Goal: Task Accomplishment & Management: Manage account settings

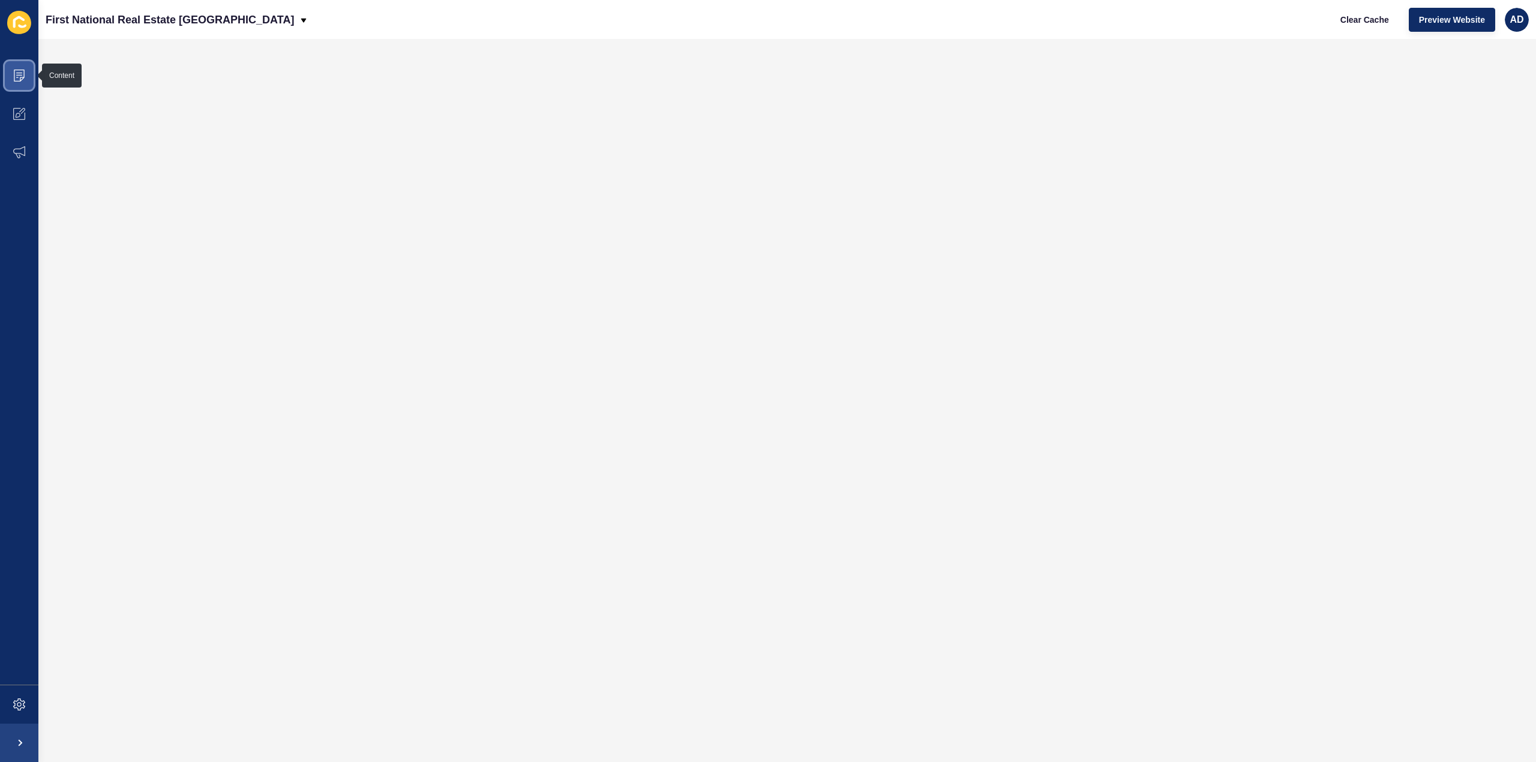
click at [11, 79] on span at bounding box center [19, 75] width 38 height 38
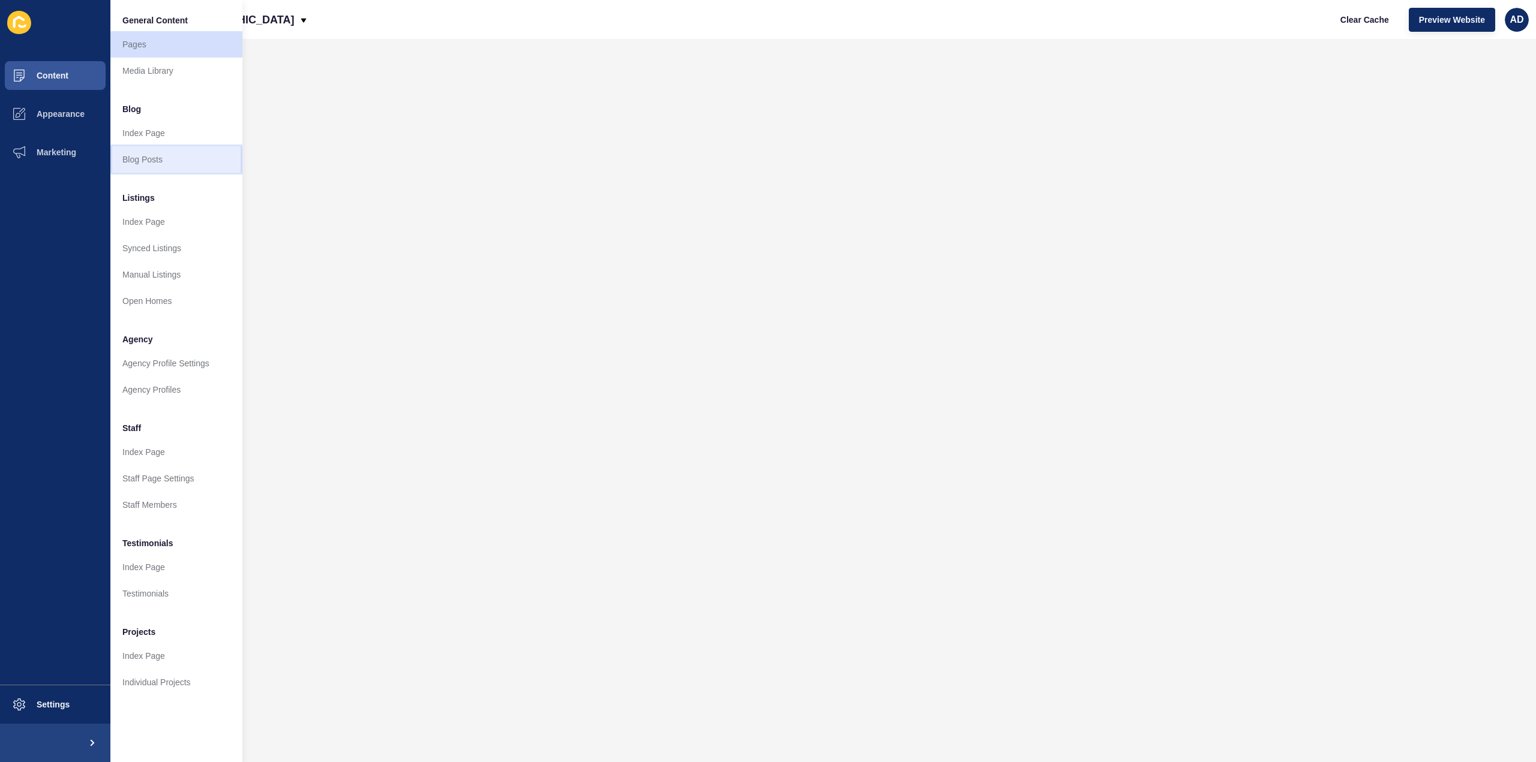
click at [139, 165] on link "Blog Posts" at bounding box center [176, 159] width 132 height 26
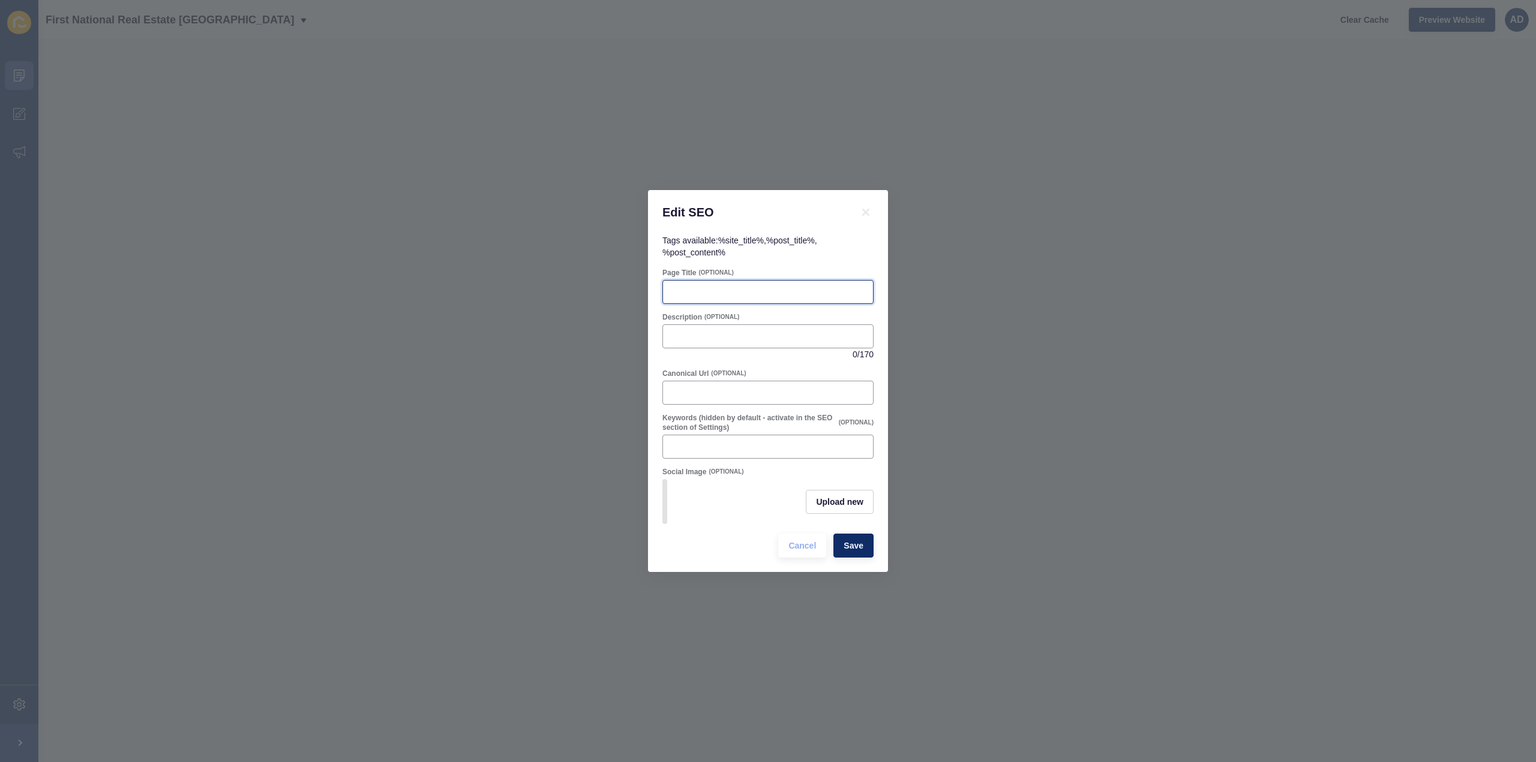
click at [710, 286] on input "Page Title" at bounding box center [768, 292] width 196 height 12
paste input "First Home Buyers Bundaberg | Why You Must Act Now"
type input "First Home Buyers Bundaberg | Why You Must Act Now"
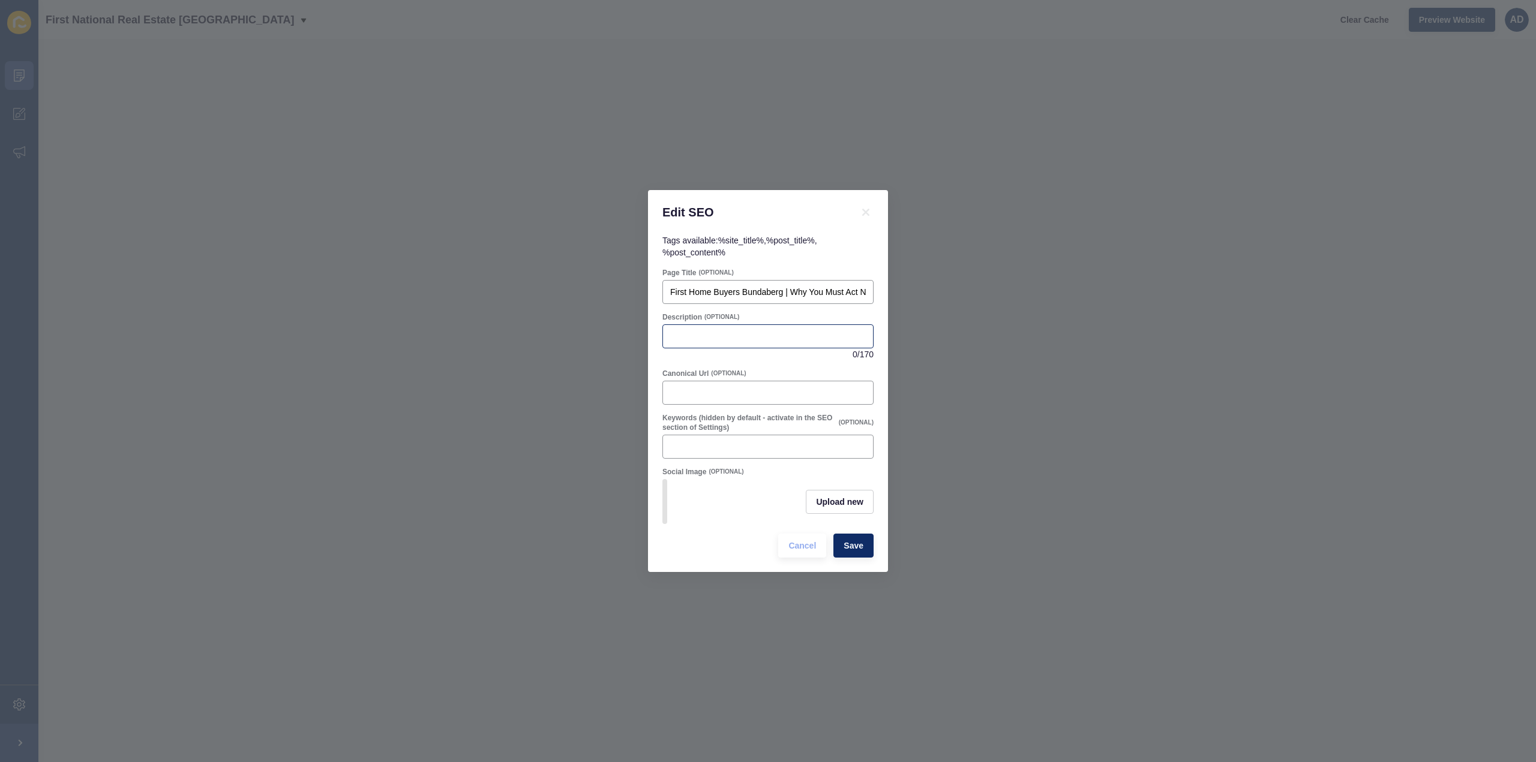
click at [701, 325] on div at bounding box center [767, 337] width 211 height 24
paste input "Bundaberg first home buyers: now is the time to act! Learn why 2025 offers a ra…"
type input "Bundaberg first home buyers: now is the time to act! Learn why 2025 offers a ra…"
click at [853, 552] on span "Save" at bounding box center [853, 546] width 20 height 12
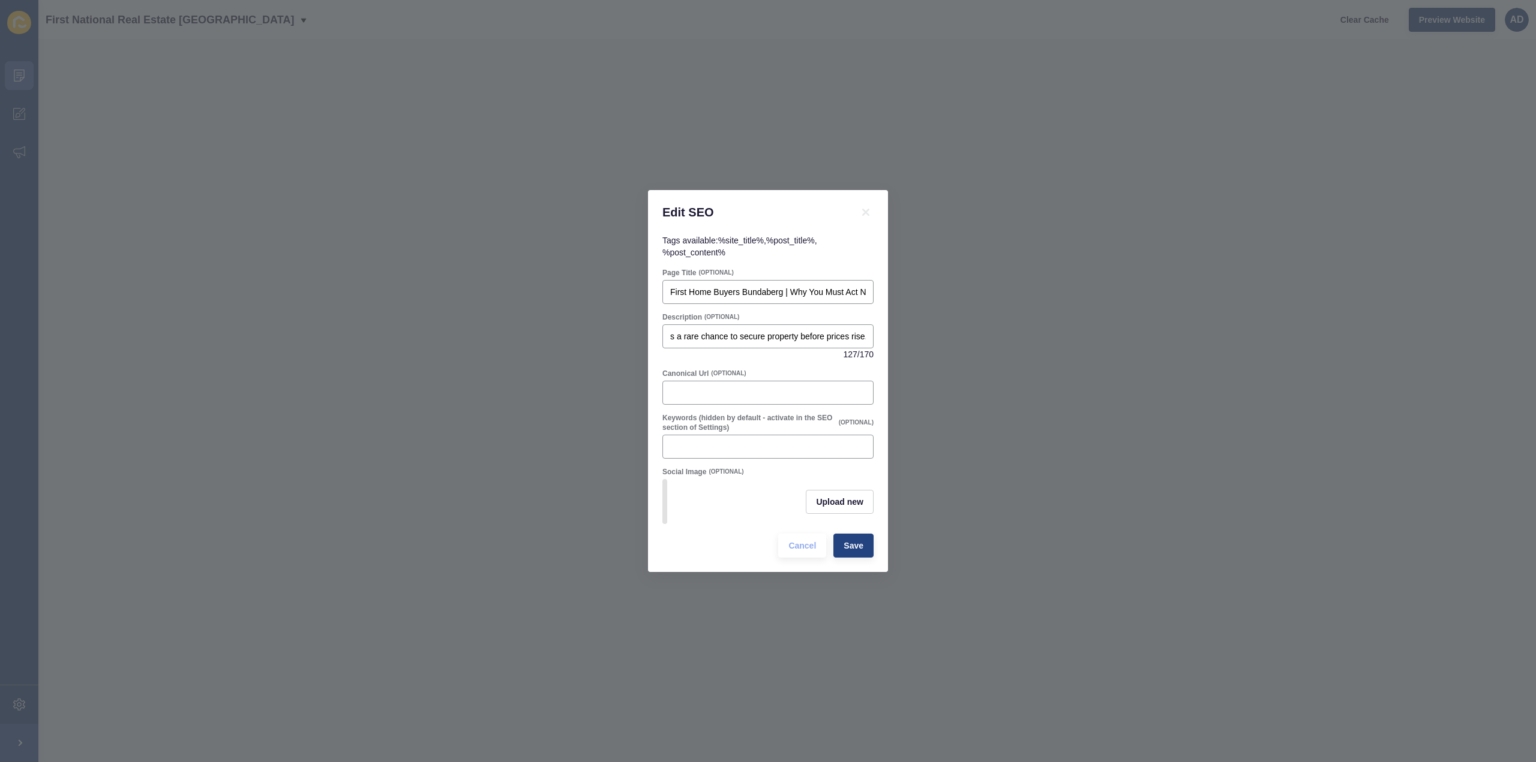
scroll to position [0, 0]
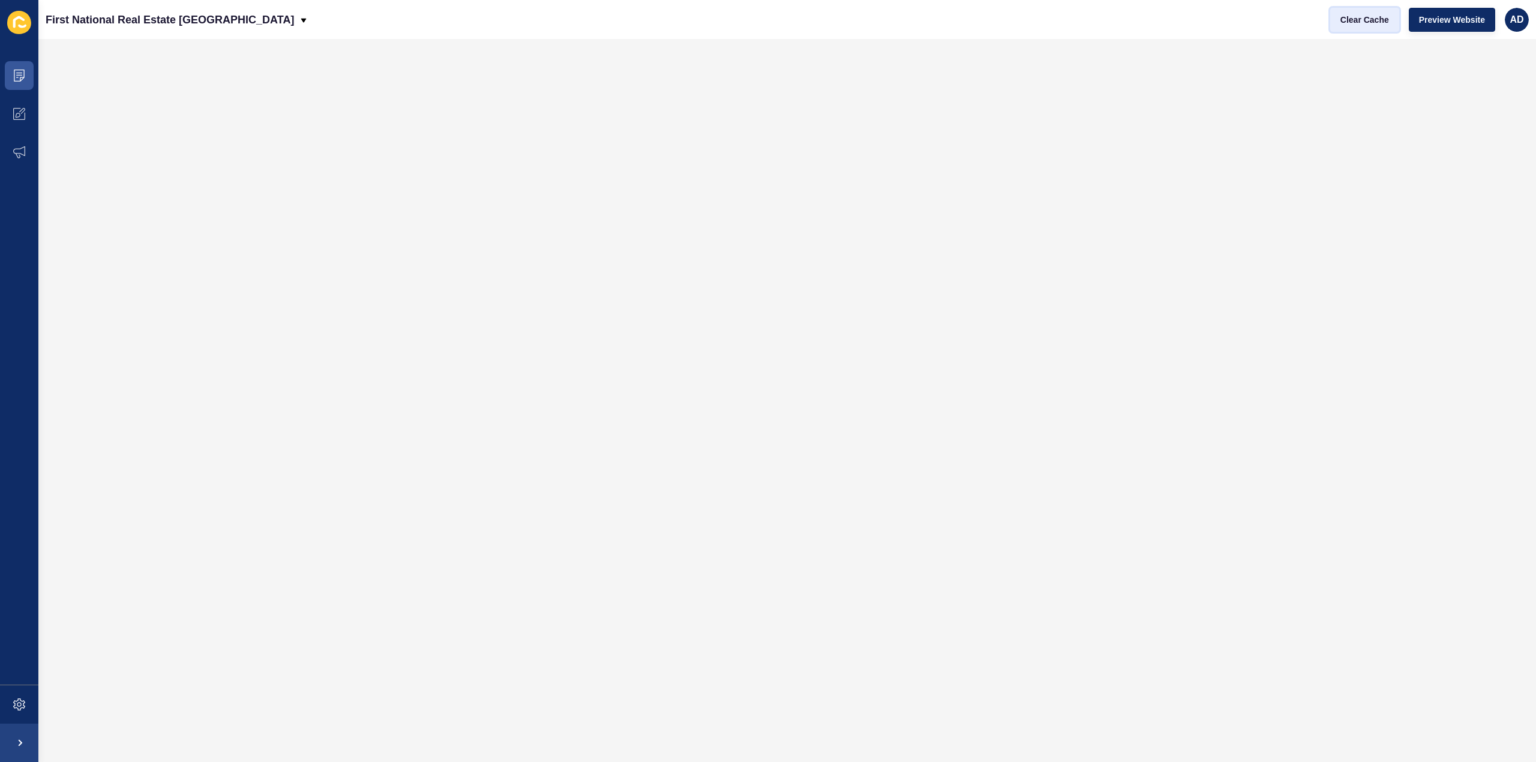
click at [1351, 23] on span "Clear Cache" at bounding box center [1364, 20] width 49 height 12
click at [1358, 16] on span "Clear Cache" at bounding box center [1364, 20] width 49 height 12
click at [1458, 14] on span "Preview Website" at bounding box center [1452, 20] width 66 height 12
click at [17, 705] on icon at bounding box center [19, 704] width 5 height 5
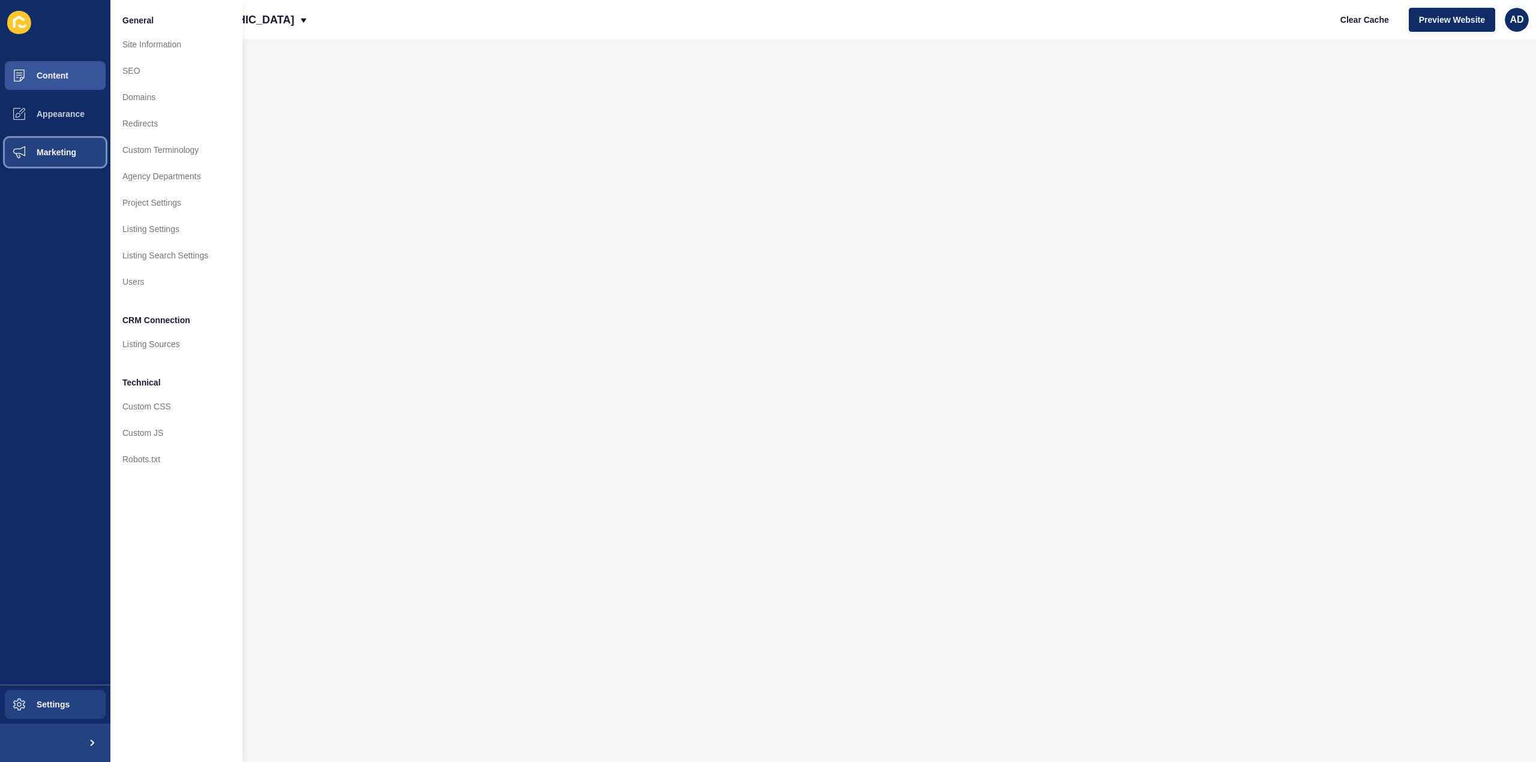
click at [64, 152] on span "Marketing" at bounding box center [37, 153] width 78 height 10
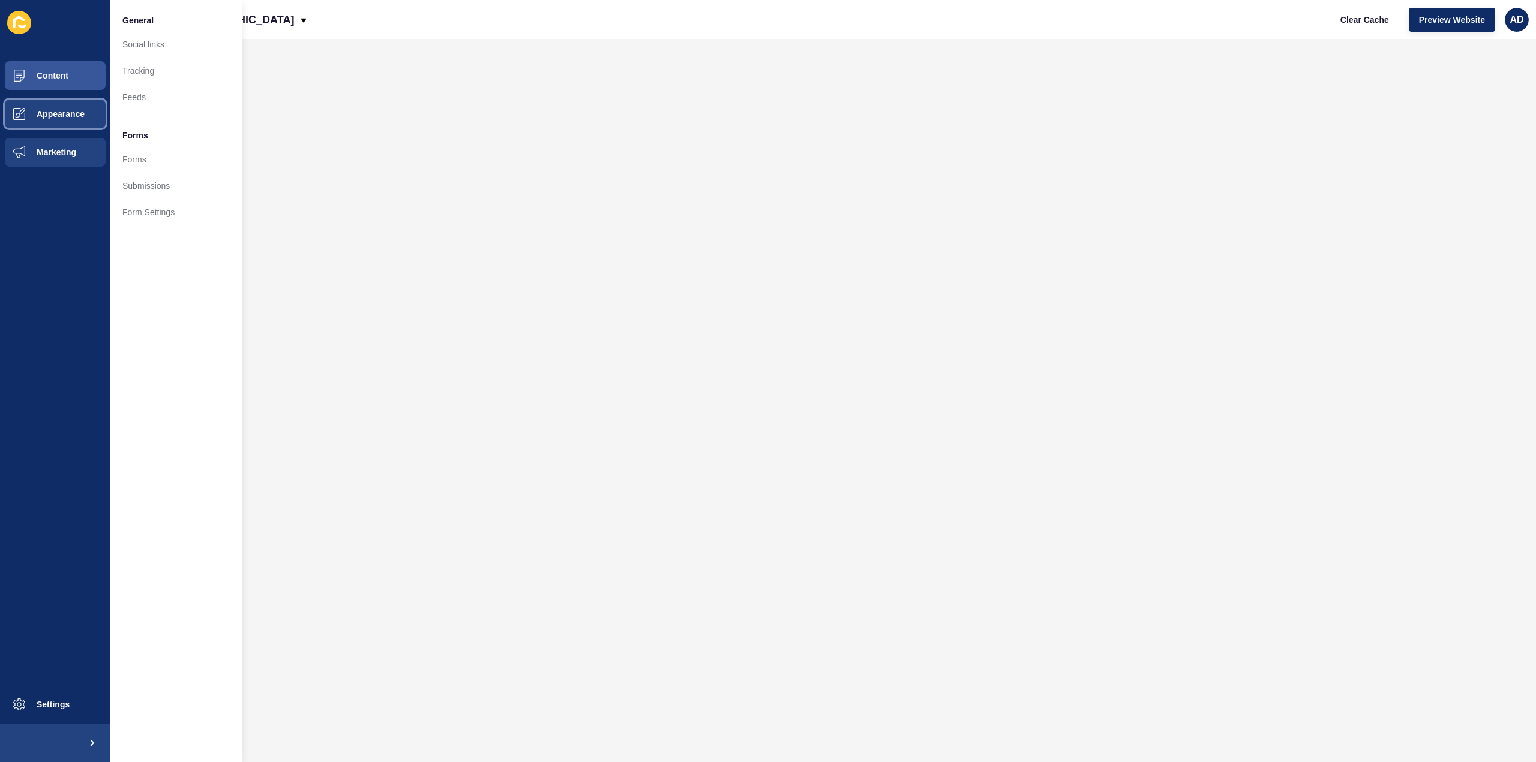
click at [44, 109] on button "Appearance" at bounding box center [55, 114] width 110 height 38
click at [62, 76] on span "Content" at bounding box center [33, 76] width 70 height 10
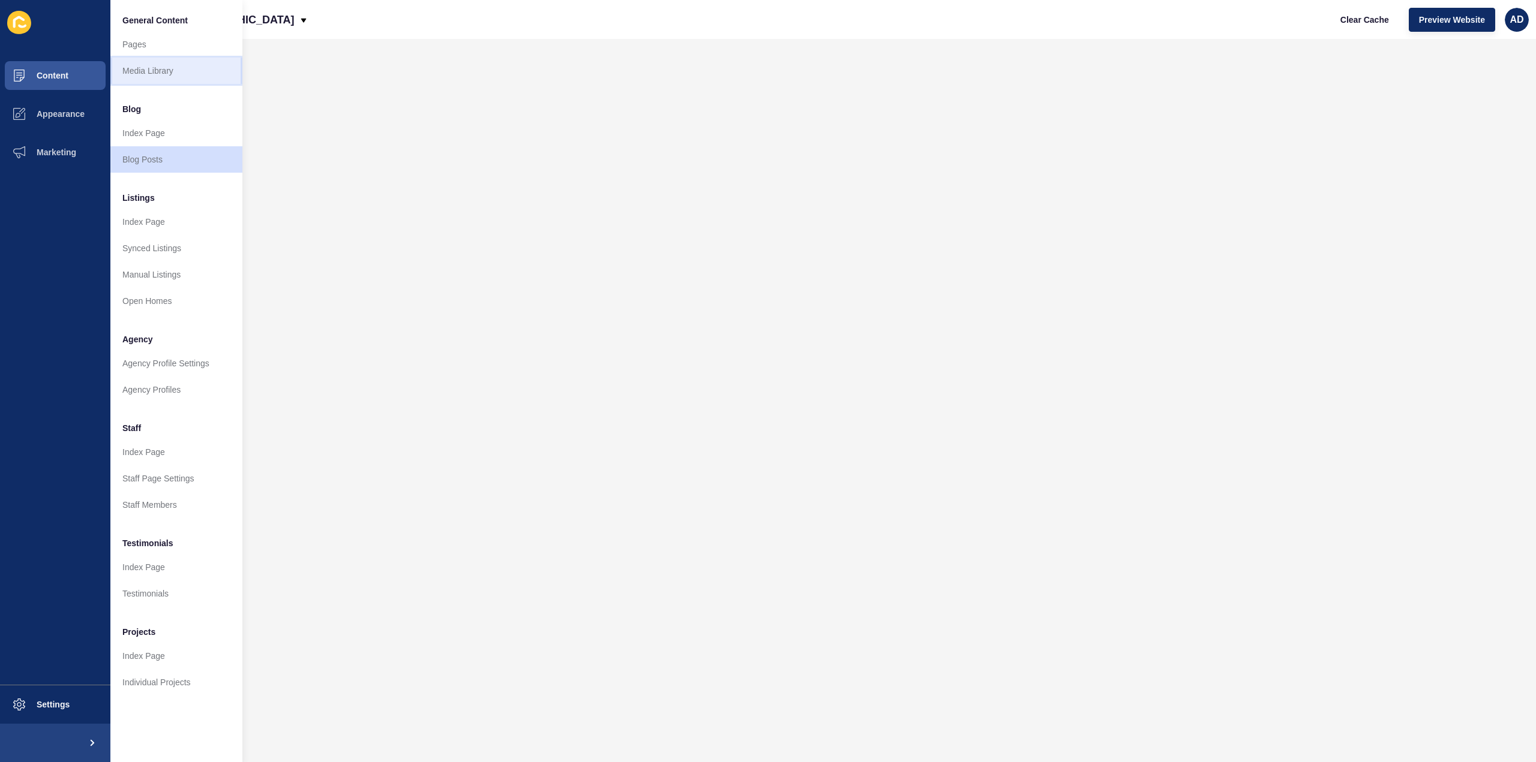
click at [144, 67] on link "Media Library" at bounding box center [176, 71] width 132 height 26
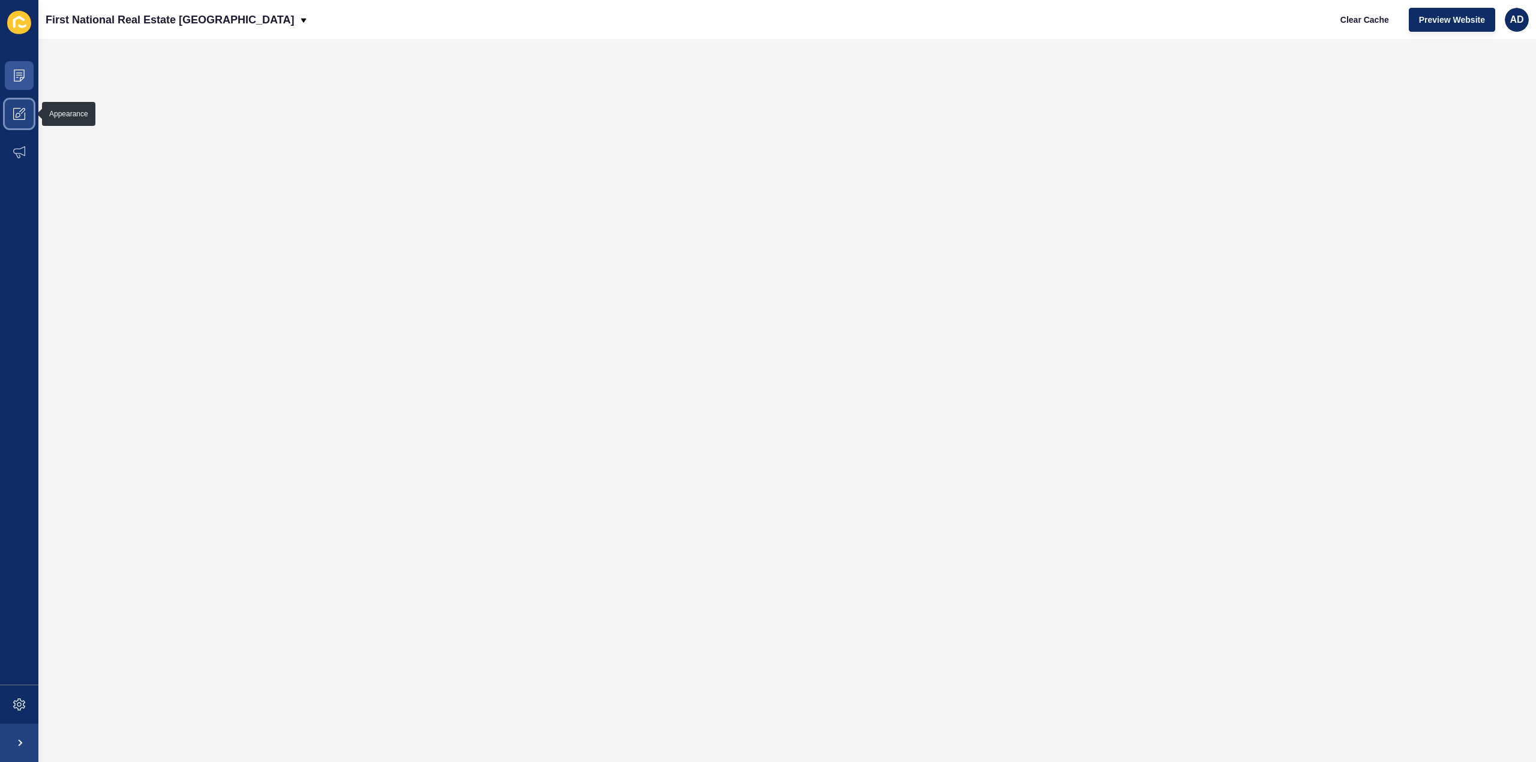
click at [14, 111] on icon at bounding box center [19, 114] width 12 height 12
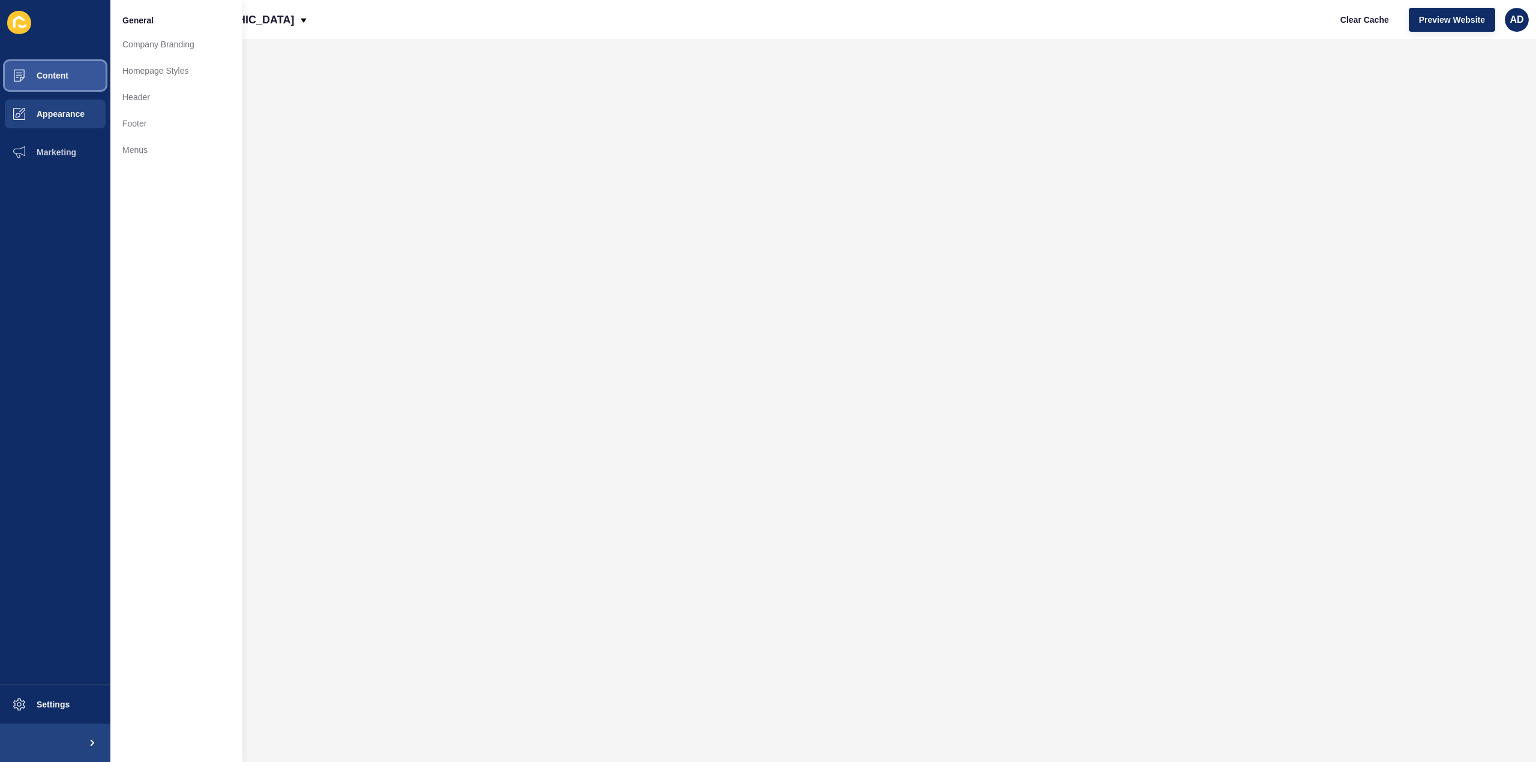
click at [42, 73] on span "Content" at bounding box center [33, 76] width 70 height 10
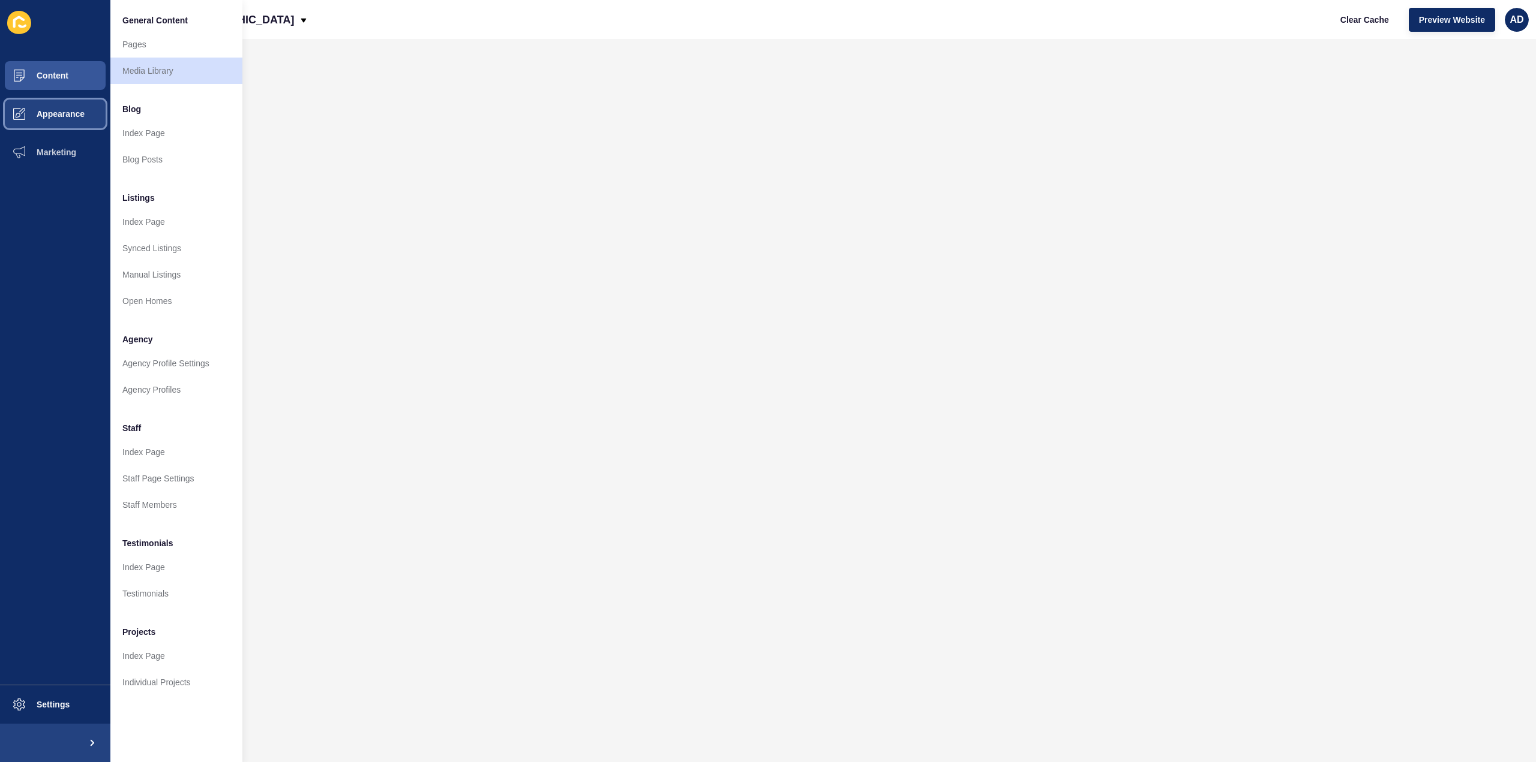
click at [31, 108] on span at bounding box center [19, 114] width 38 height 38
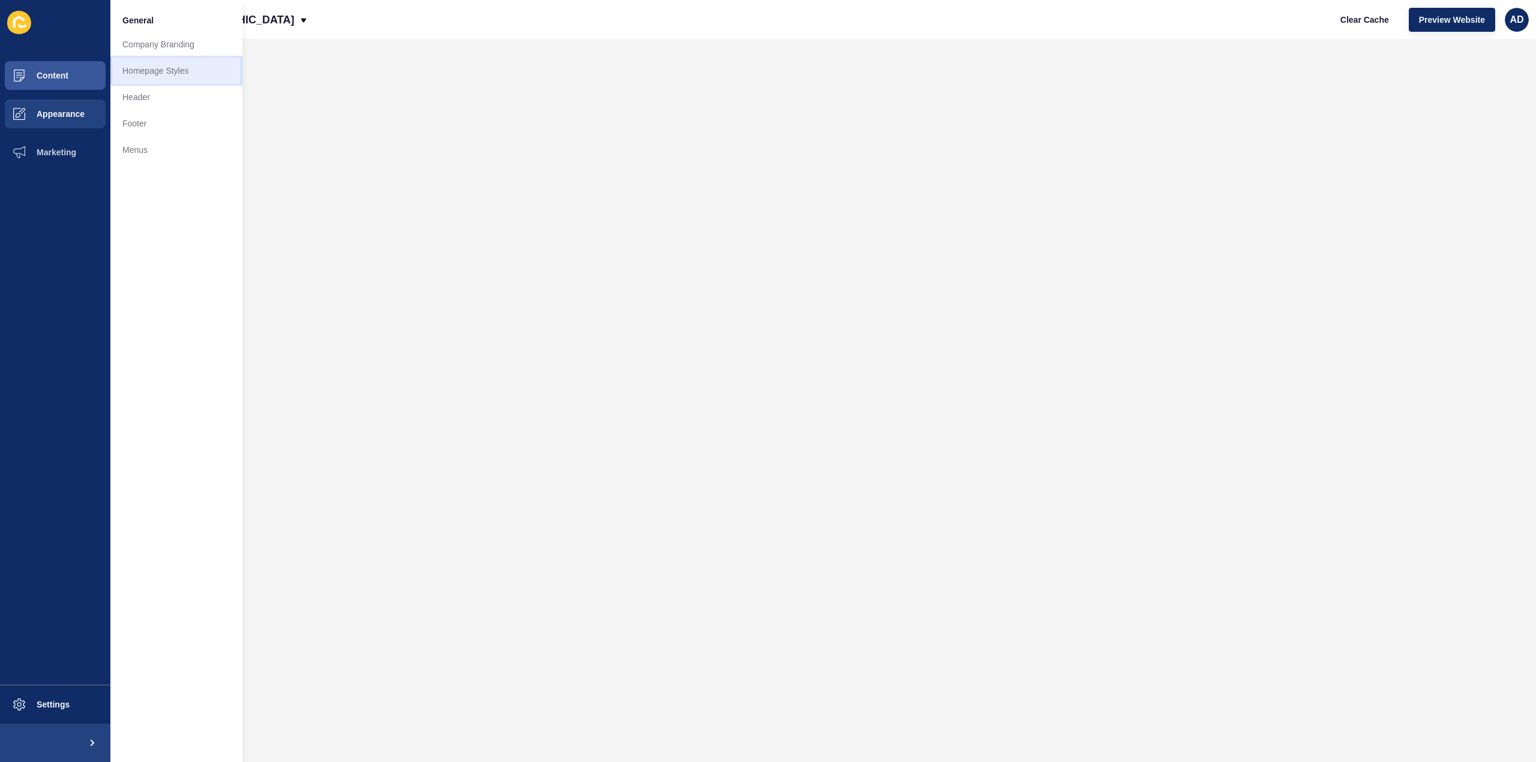
click at [154, 67] on link "Homepage Styles" at bounding box center [176, 71] width 132 height 26
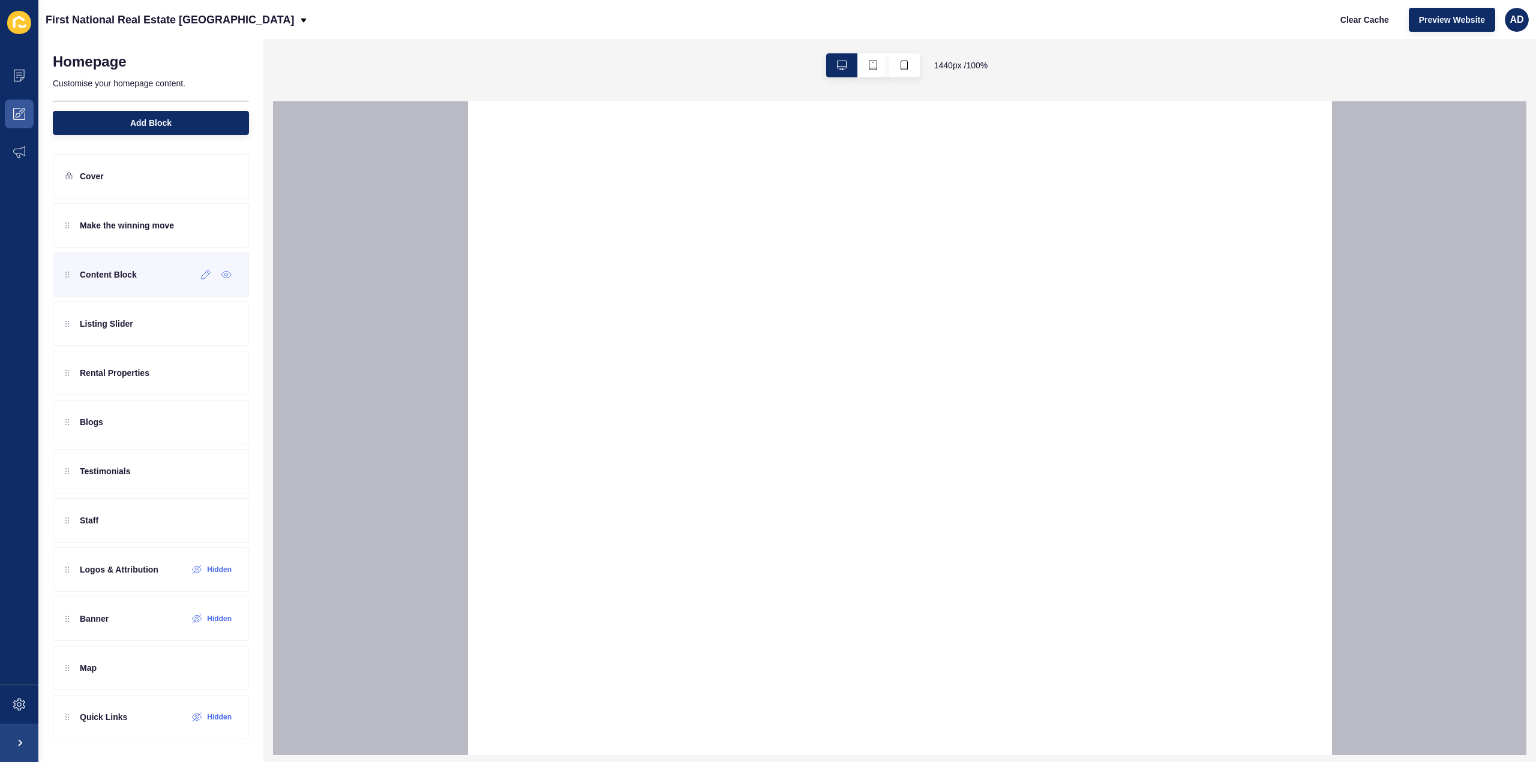
select select
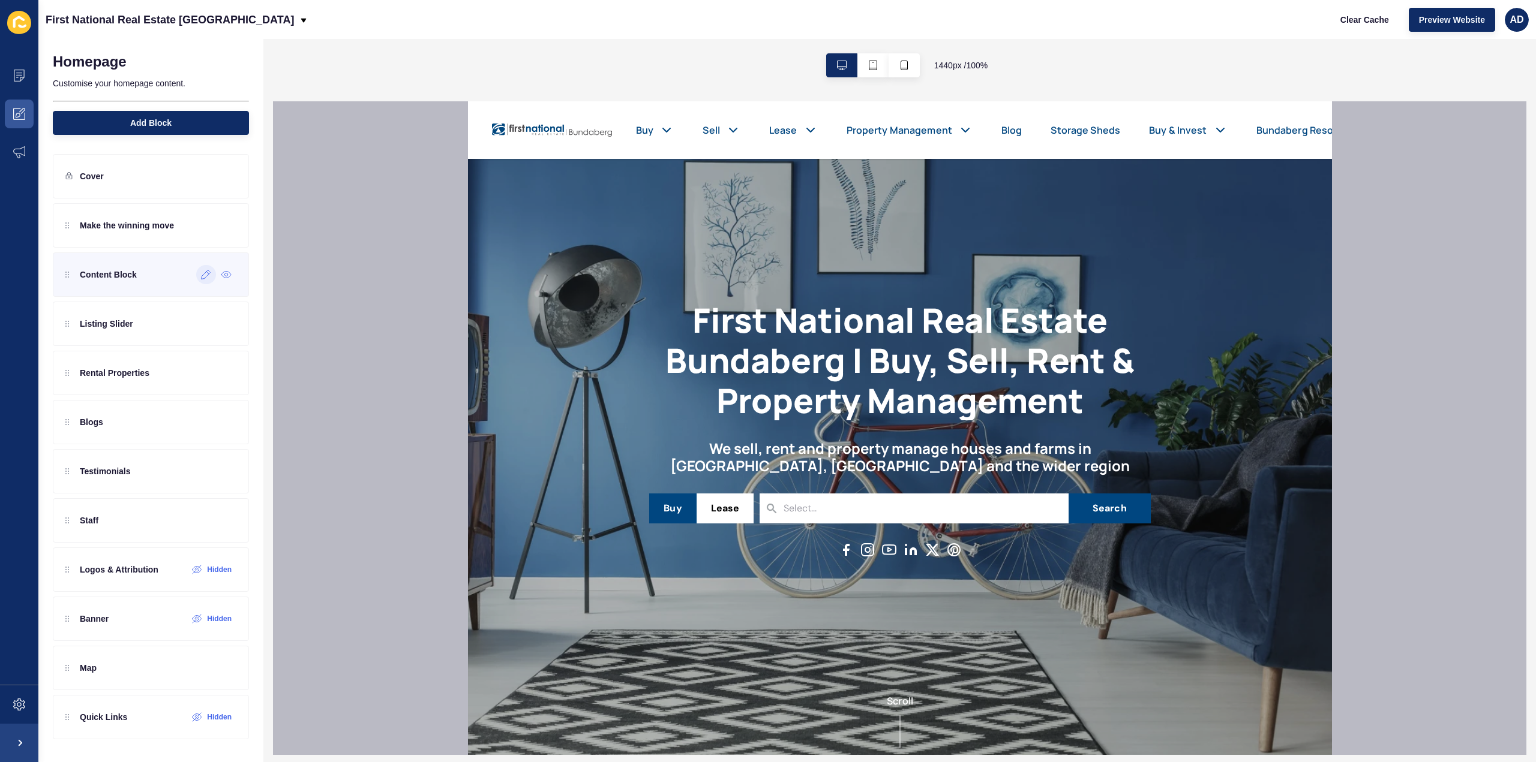
click at [203, 278] on div at bounding box center [206, 274] width 20 height 19
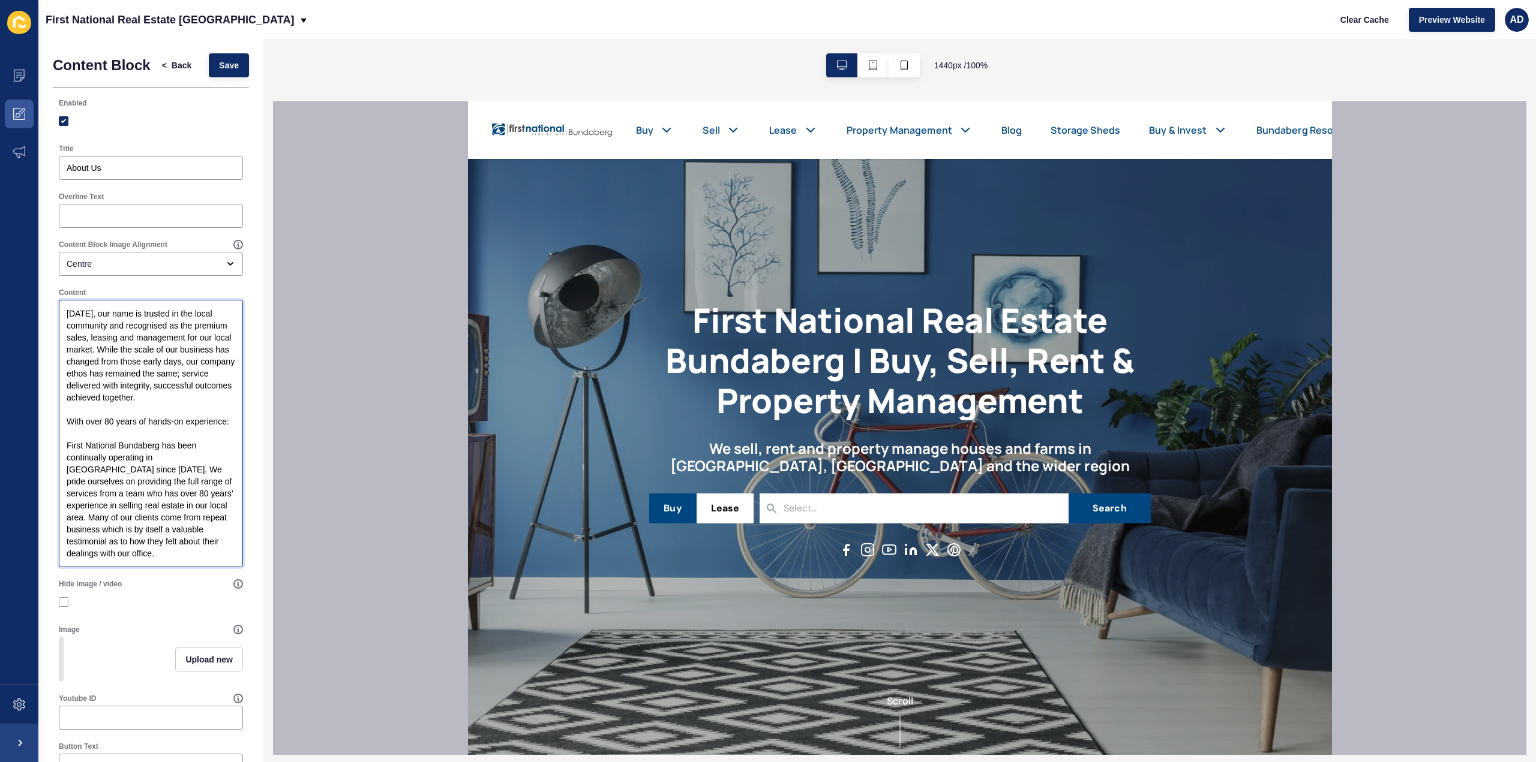
drag, startPoint x: 110, startPoint y: 358, endPoint x: 80, endPoint y: 360, distance: 30.1
click at [80, 360] on textarea "[DATE], our name is trusted in the local community and recognised as the premiu…" at bounding box center [151, 434] width 181 height 264
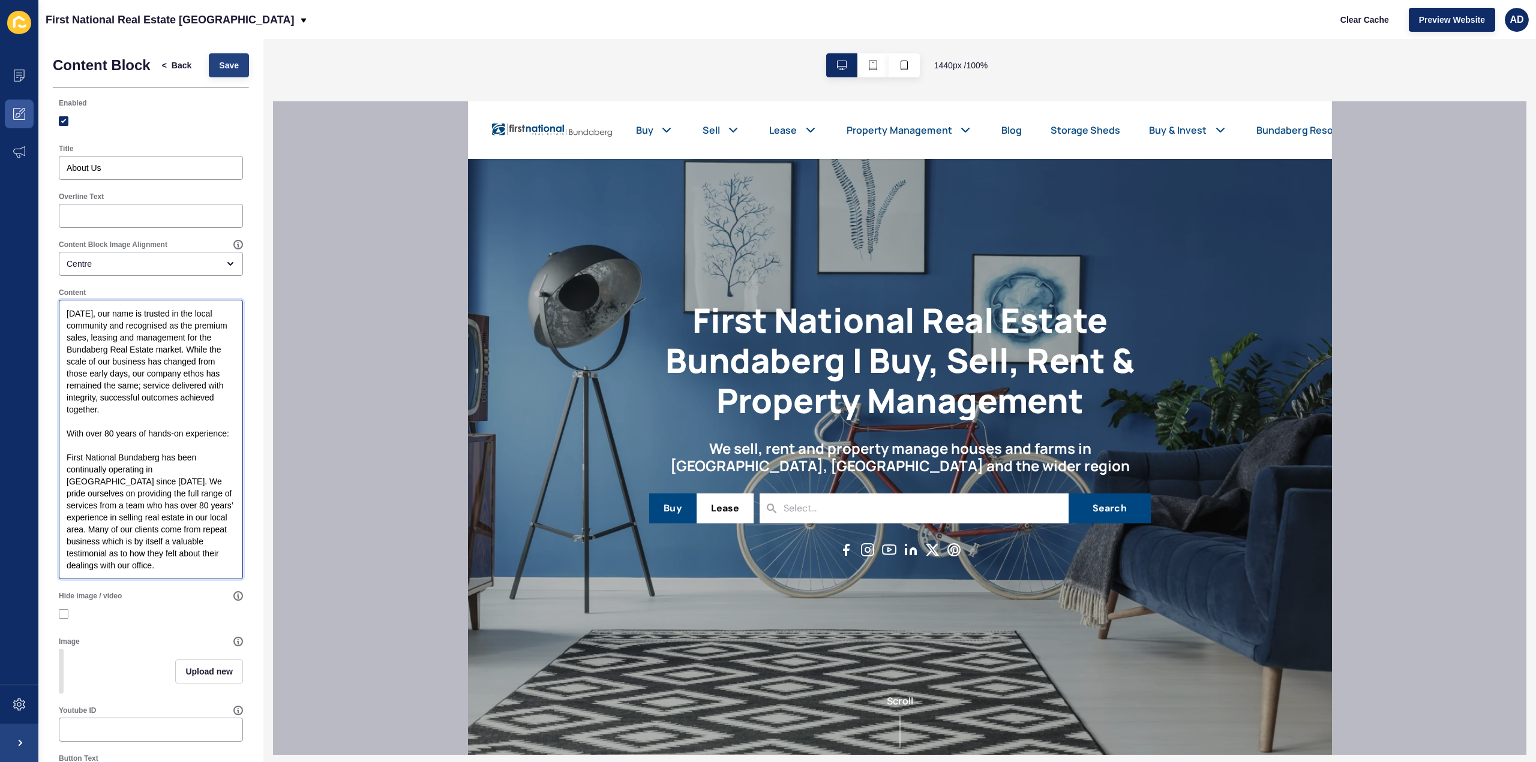
type textarea "[DATE], our name is trusted in the local community and recognised as the premiu…"
click at [219, 66] on span "Save" at bounding box center [229, 65] width 20 height 12
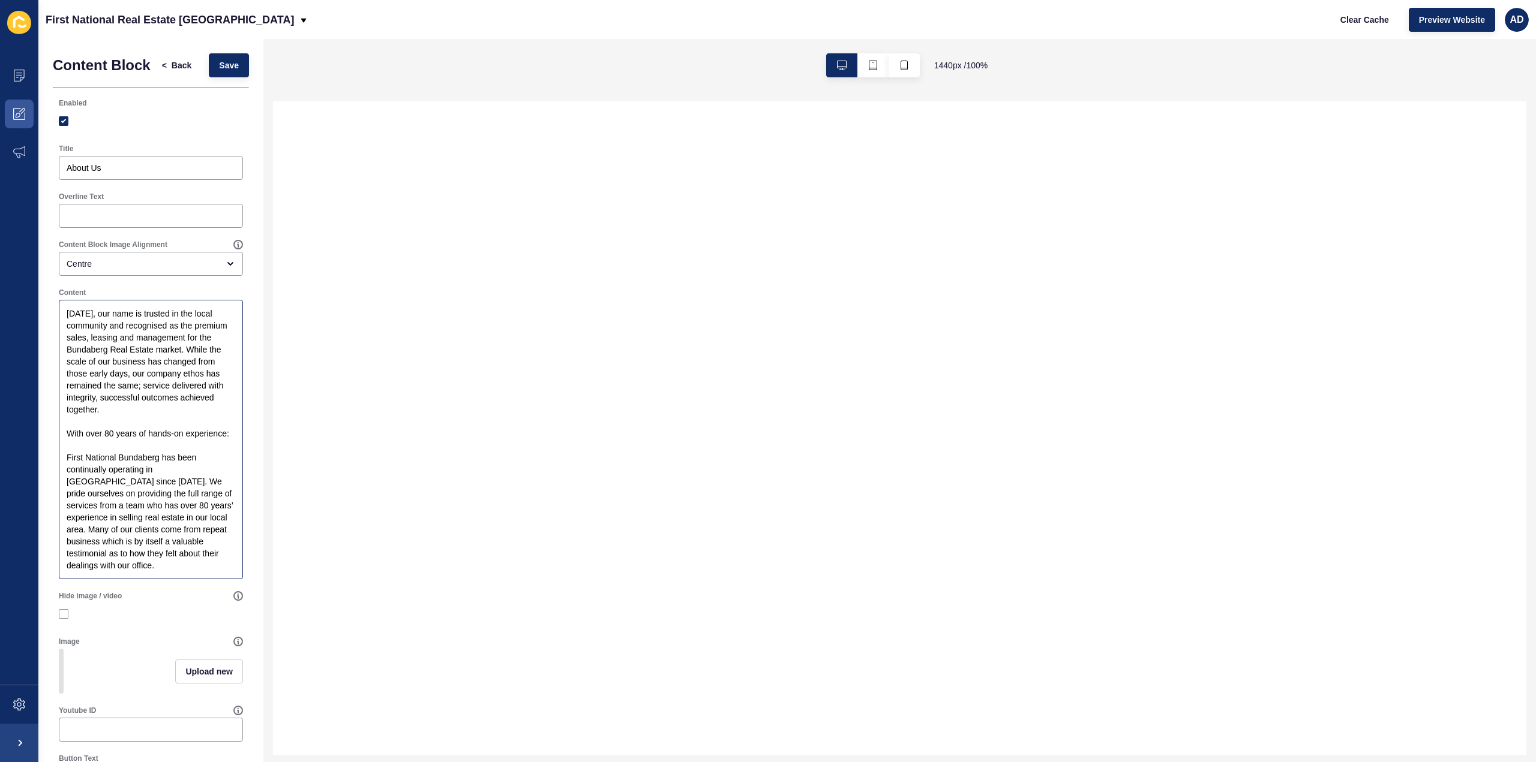
select select
